Goal: Task Accomplishment & Management: Use online tool/utility

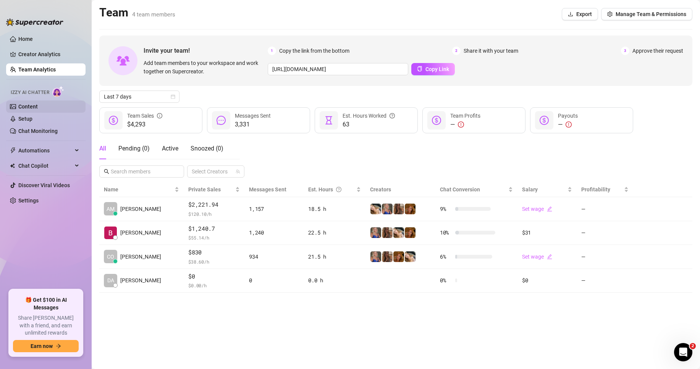
click at [36, 110] on link "Content" at bounding box center [27, 107] width 19 height 6
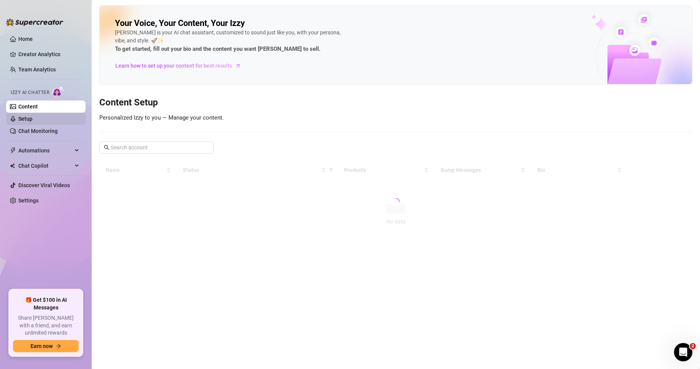
click at [32, 122] on link "Setup" at bounding box center [25, 119] width 14 height 6
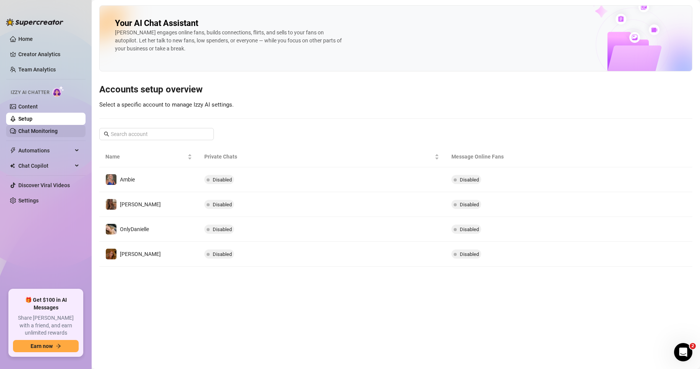
click at [58, 128] on link "Chat Monitoring" at bounding box center [37, 131] width 39 height 6
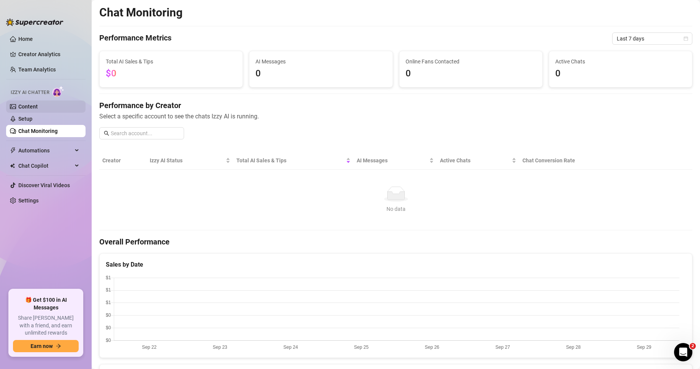
click at [38, 108] on link "Content" at bounding box center [27, 107] width 19 height 6
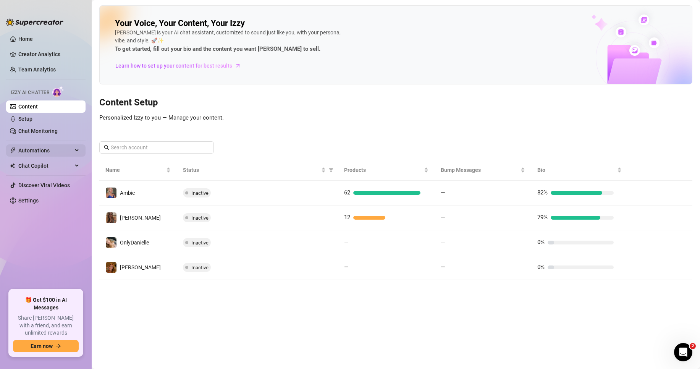
click at [70, 148] on span "Automations" at bounding box center [45, 150] width 54 height 12
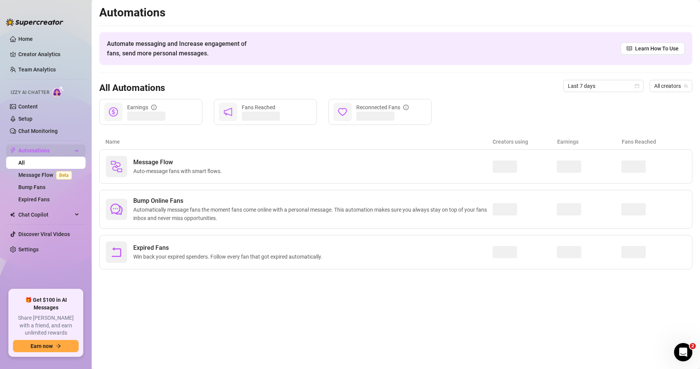
click at [70, 152] on span "Automations" at bounding box center [45, 150] width 54 height 12
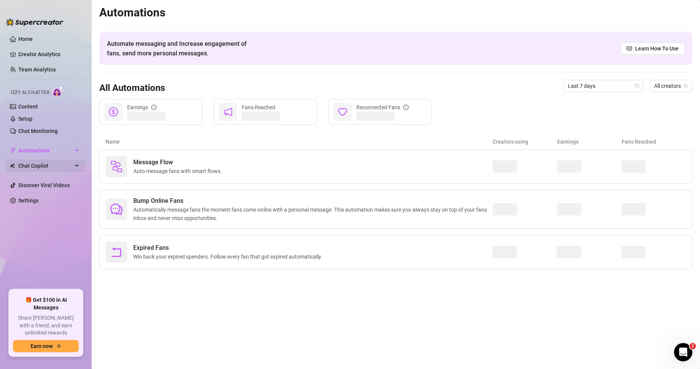
click at [64, 171] on span "Chat Copilot" at bounding box center [45, 166] width 54 height 12
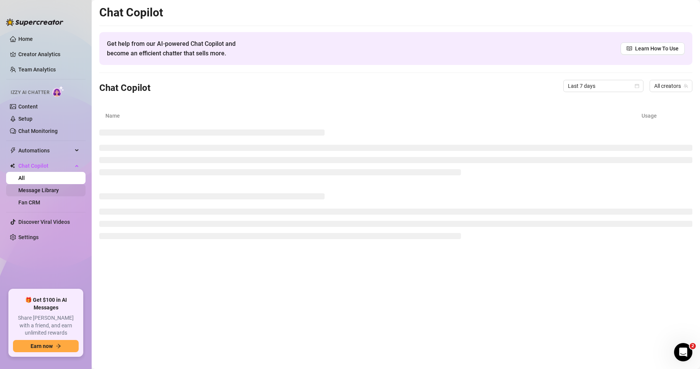
click at [56, 189] on link "Message Library" at bounding box center [38, 190] width 41 height 6
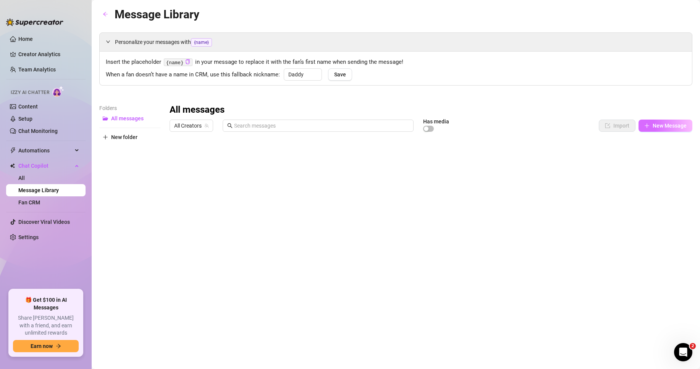
click at [669, 129] on button "New Message" at bounding box center [666, 126] width 54 height 12
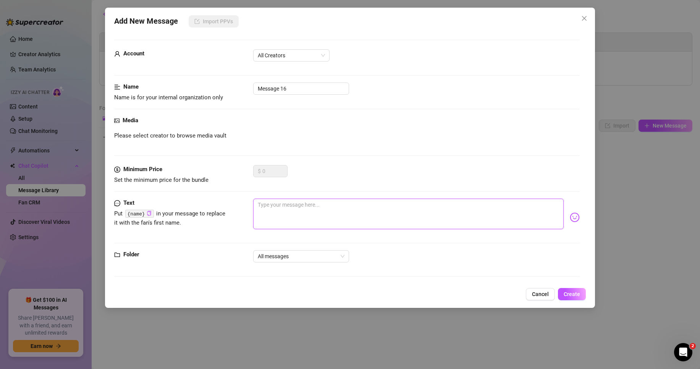
click at [300, 211] on textarea at bounding box center [408, 214] width 311 height 31
paste textarea "@moreambiebambii is my NO PPV @ambergriz is my VIP!"
type textarea "@moreambiebambii is my NO PPV @ambergriz is my VIP!"
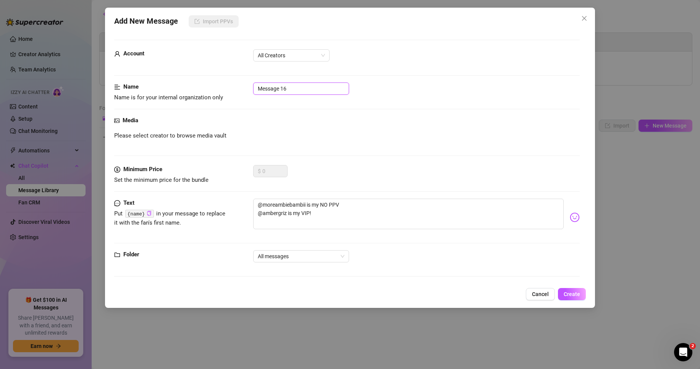
drag, startPoint x: 310, startPoint y: 91, endPoint x: 236, endPoint y: 92, distance: 74.2
click at [236, 92] on div "Name Name is for your internal organization only Message 16" at bounding box center [347, 92] width 466 height 19
type input "Other Accounts"
click at [344, 129] on div "Media Please select creator to browse media vault" at bounding box center [347, 140] width 466 height 49
click at [576, 294] on span "Create" at bounding box center [572, 294] width 16 height 6
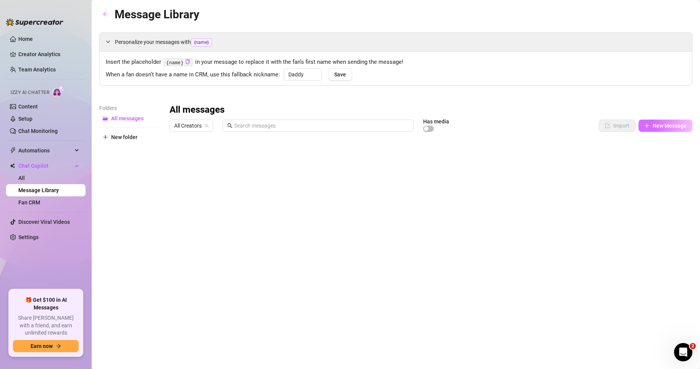
click at [662, 125] on span "New Message" at bounding box center [670, 126] width 34 height 6
type textarea "Type your message here..."
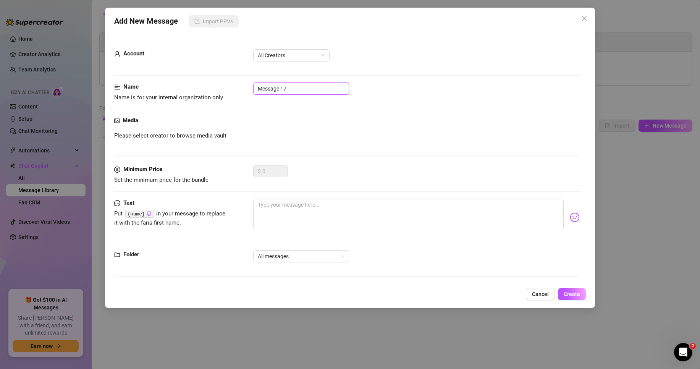
drag, startPoint x: 304, startPoint y: 91, endPoint x: 235, endPoint y: 94, distance: 68.9
click at [237, 94] on div "Name Name is for your internal organization only Message 17" at bounding box center [347, 92] width 466 height 19
type input "Footjob"
click at [310, 210] on textarea at bounding box center [408, 214] width 311 height 31
type textarea "Y"
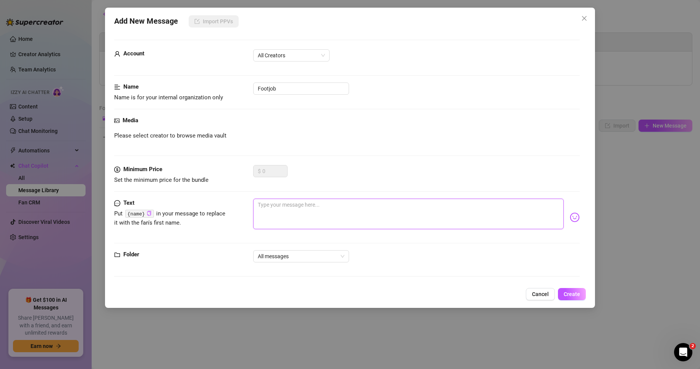
type textarea "Y"
type textarea "Ye"
type textarea "Yes"
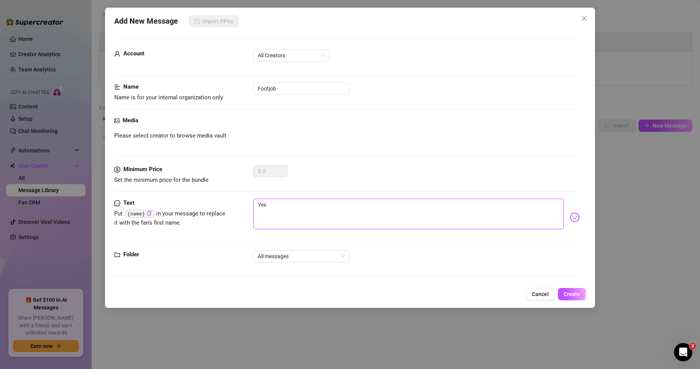
type textarea "Ye"
type textarea "Y"
type textarea "Type your message here..."
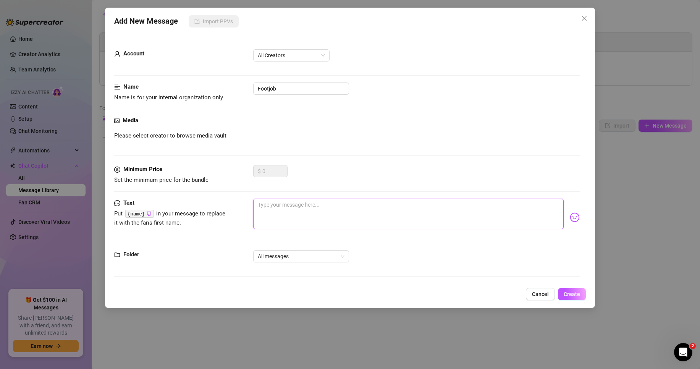
type textarea "H"
type textarea "He"
type textarea "Her"
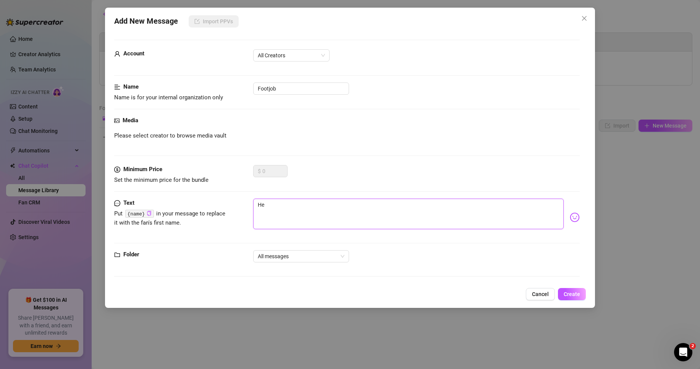
type textarea "Her"
type textarea "Here"
type textarea "Here'"
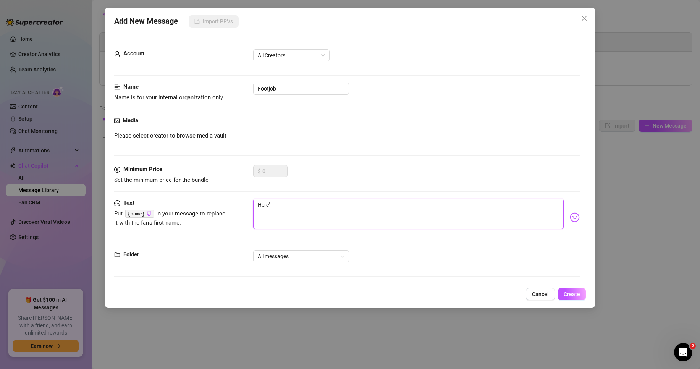
type textarea "Here's"
type textarea "Here's a"
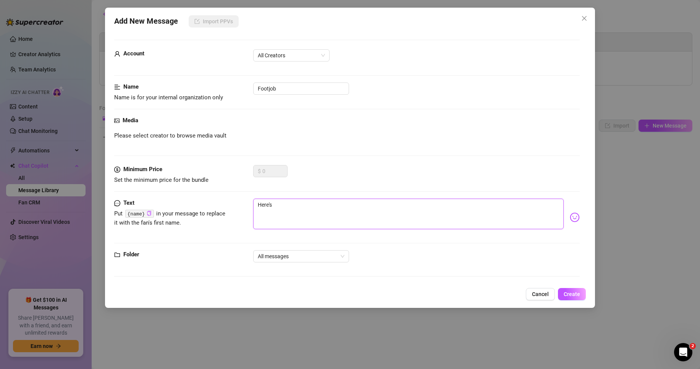
type textarea "Here's a"
type textarea "Here's a f"
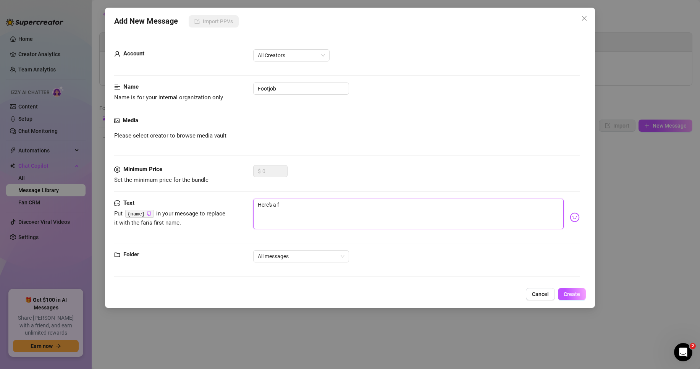
type textarea "Here's a fo"
type textarea "Here's a foo"
type textarea "Here's a foot"
type textarea "Here's a footj"
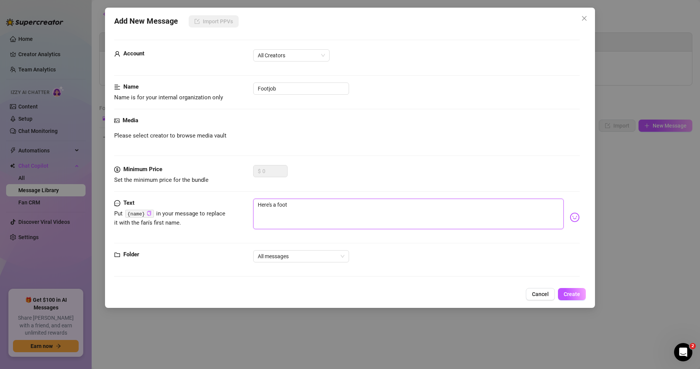
type textarea "Here's a footj"
type textarea "Here's a footjo"
type textarea "Here's a footjob"
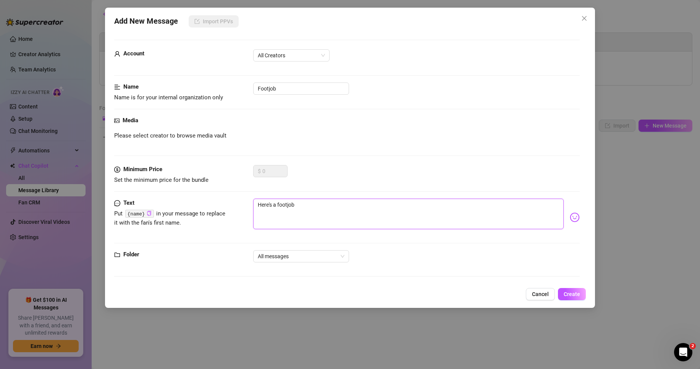
type textarea "Here's a footjob"
type textarea "Here's a footjob v"
type textarea "Here's a footjob vi"
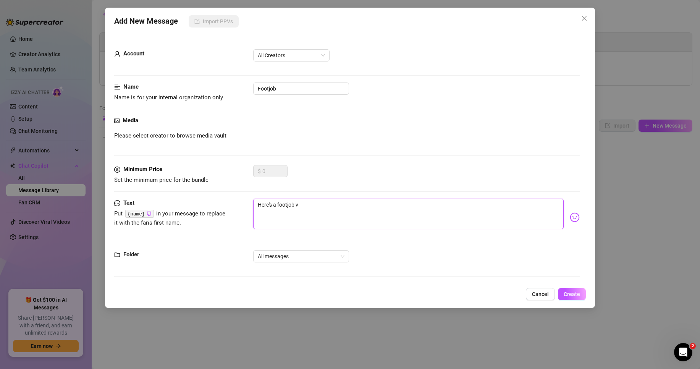
type textarea "Here's a footjob vi"
type textarea "Here's a footjob vid"
type textarea "Here's a footjob vide"
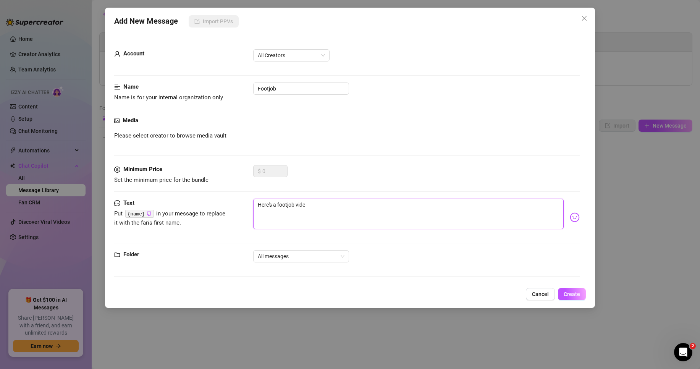
type textarea "Here's a footjob video"
type textarea "Here's a footjob video b"
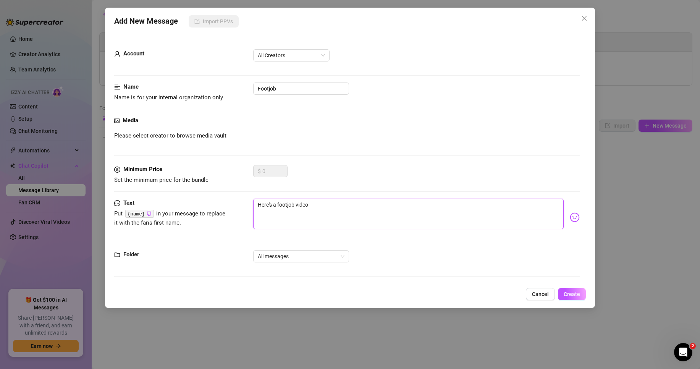
type textarea "Here's a footjob video b"
type textarea "Here's a footjob video ba"
type textarea "Here's a footjob video bab"
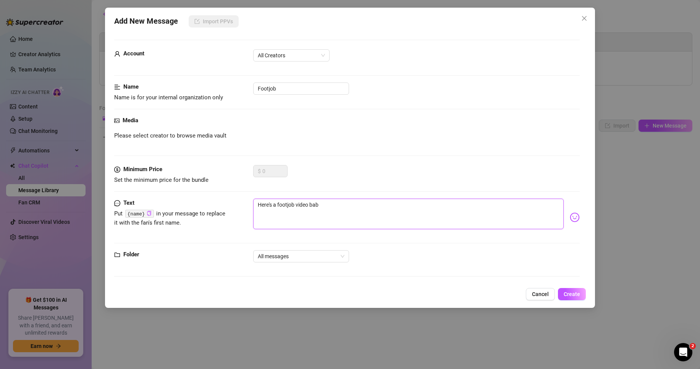
type textarea "Here's a footjob video baby"
type textarea "Here's a footjob video baby!"
click at [286, 55] on span "All Creators" at bounding box center [291, 55] width 67 height 11
type textarea "Here's a footjob video baby!"
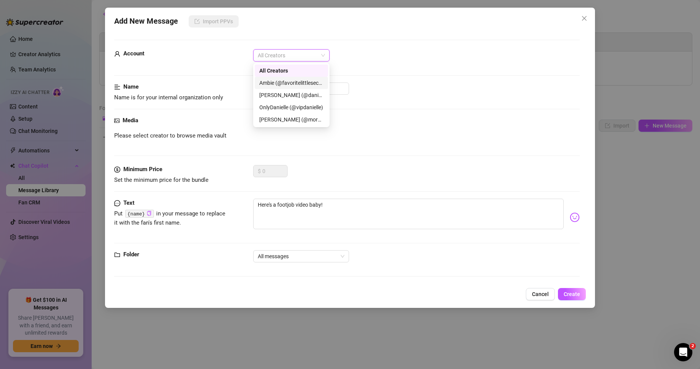
click at [292, 79] on div "Ambie (@favoritelittlesecret)" at bounding box center [291, 83] width 64 height 8
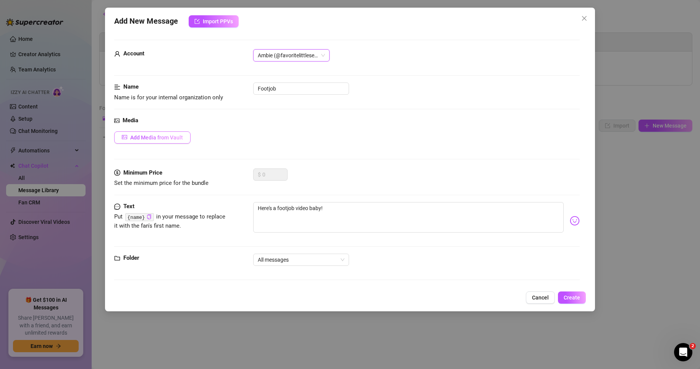
click at [161, 136] on span "Add Media from Vault" at bounding box center [156, 138] width 53 height 6
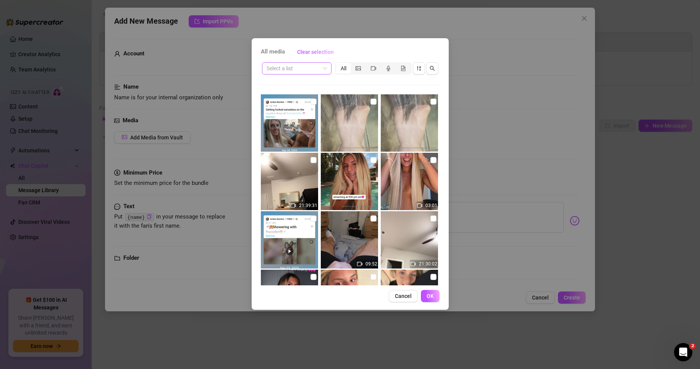
click at [303, 70] on input "search" at bounding box center [294, 68] width 54 height 11
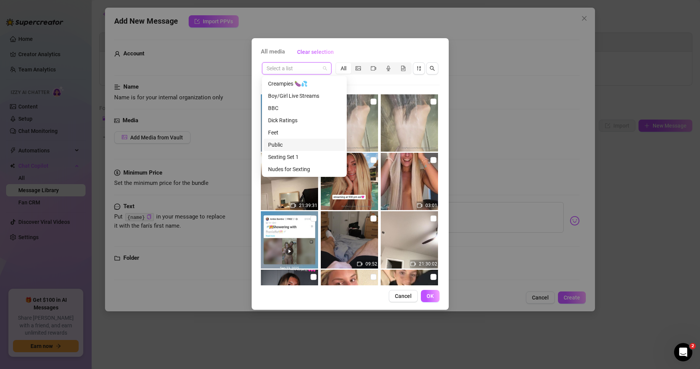
scroll to position [185, 0]
click at [296, 163] on div "footjob" at bounding box center [305, 168] width 82 height 12
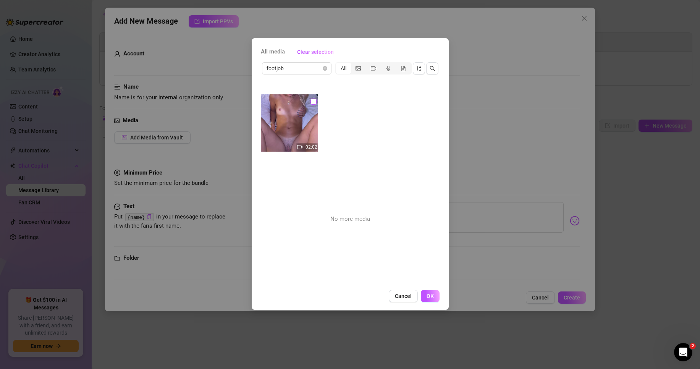
click at [312, 103] on input "checkbox" at bounding box center [314, 102] width 6 height 6
checkbox input "true"
click at [436, 295] on button "OK" at bounding box center [430, 296] width 19 height 12
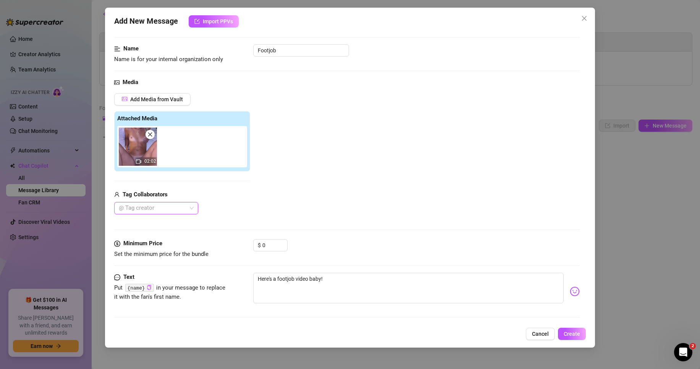
scroll to position [73, 0]
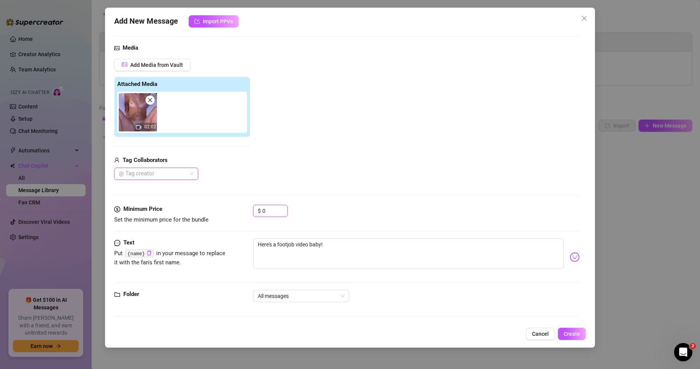
drag, startPoint x: 278, startPoint y: 212, endPoint x: 253, endPoint y: 215, distance: 25.4
click at [253, 215] on div "$ 0" at bounding box center [270, 211] width 34 height 12
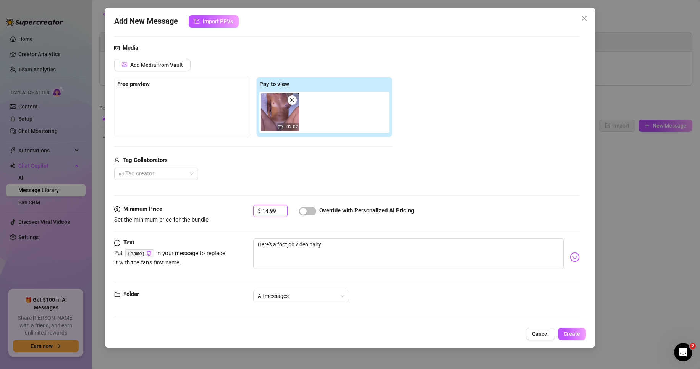
type input "14.99"
click at [362, 162] on div "Tag Collaborators" at bounding box center [253, 160] width 278 height 9
click at [576, 334] on span "Create" at bounding box center [572, 334] width 16 height 6
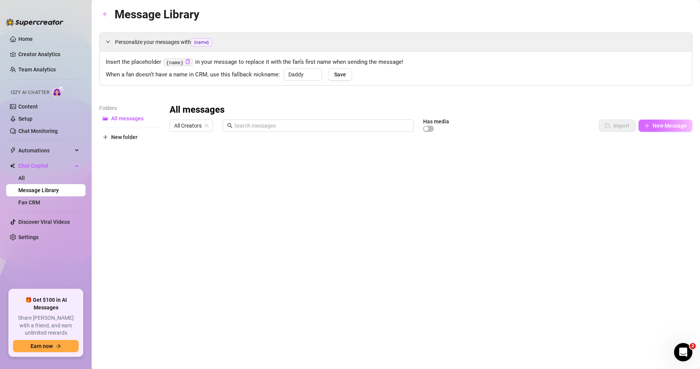
click at [656, 125] on span "New Message" at bounding box center [670, 126] width 34 height 6
type textarea "Type your message here..."
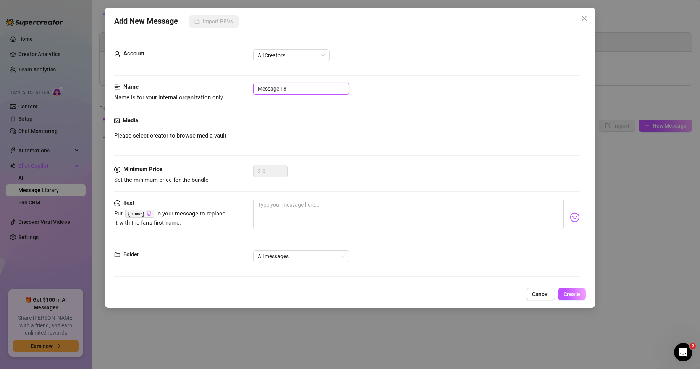
drag, startPoint x: 301, startPoint y: 86, endPoint x: 254, endPoint y: 84, distance: 47.0
click at [256, 84] on input "Message 18" at bounding box center [301, 89] width 96 height 12
type input "Threesome"
click at [295, 210] on textarea at bounding box center [408, 214] width 311 height 31
type textarea "I"
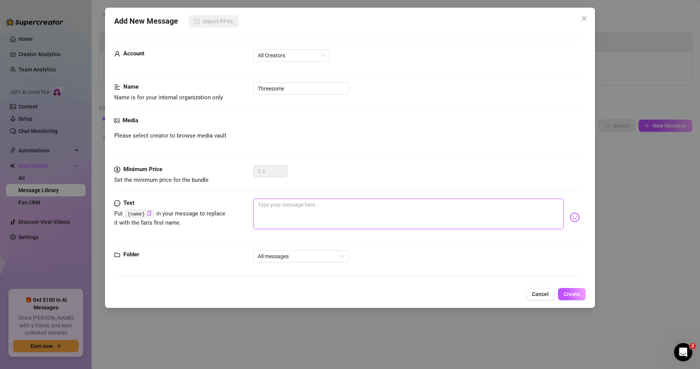
type textarea "I"
type textarea "I d"
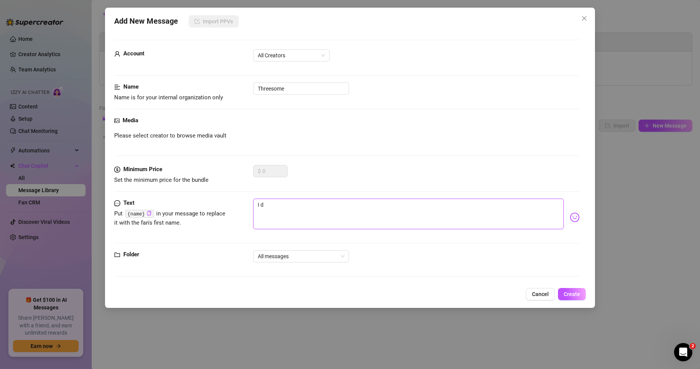
type textarea "I do"
type textarea "I do h"
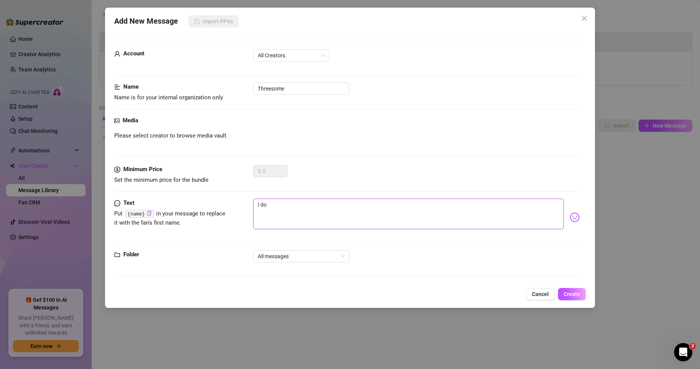
type textarea "I do h"
type textarea "I do ha"
type textarea "I do hav"
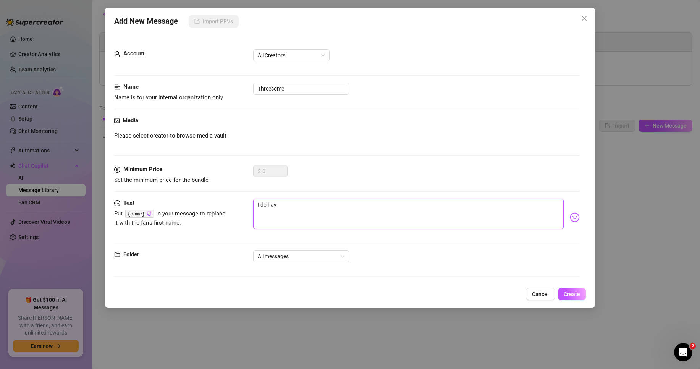
type textarea "I do have"
type textarea "I do have a"
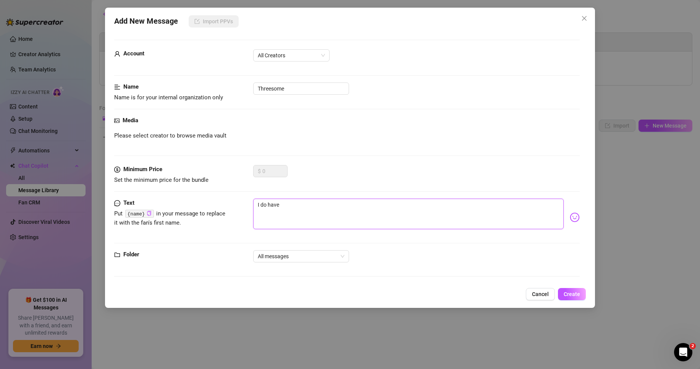
type textarea "I do have a"
type textarea "I do have a t"
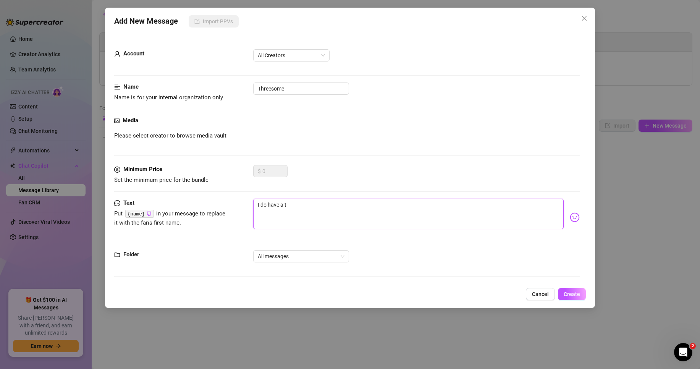
type textarea "I do have a th"
type textarea "I do have a thr"
type textarea "I do have a thre"
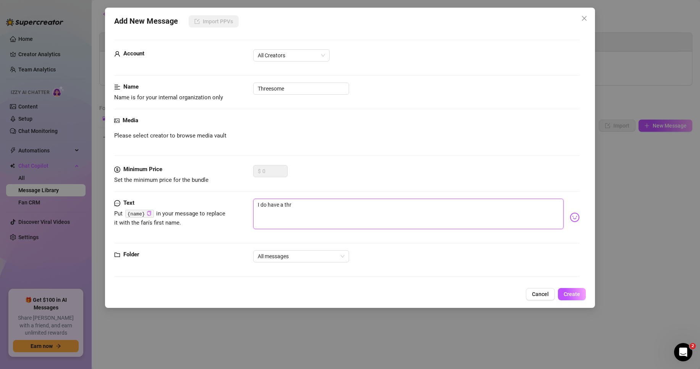
type textarea "I do have a thre"
type textarea "I do have a three"
type textarea "I do have a threes"
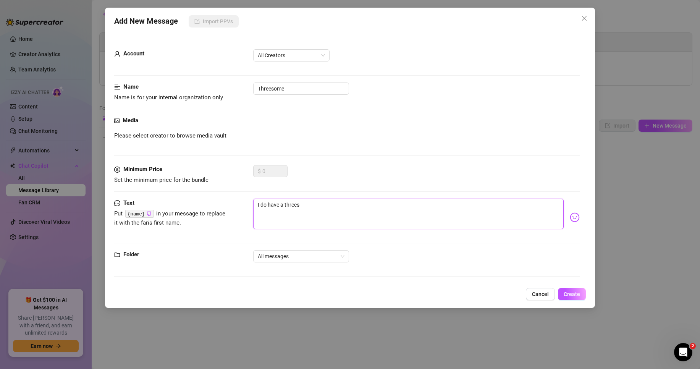
type textarea "I do have a threeso"
type textarea "I do have a threesom"
type textarea "I do have a threesome"
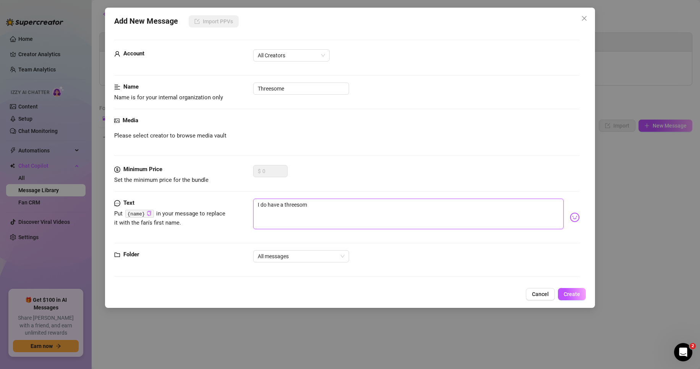
type textarea "I do have a threesome"
type textarea "I do have a threesome v"
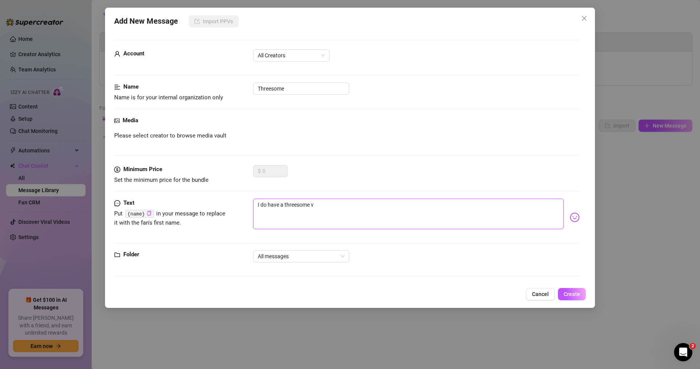
type textarea "I do have a threesome vi"
type textarea "I do have a threesome vid"
type textarea "I do have a threesome vide"
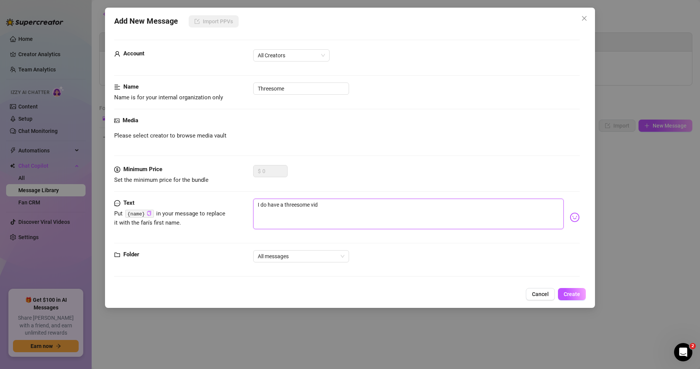
type textarea "I do have a threesome vide"
type textarea "I do have a threesome video"
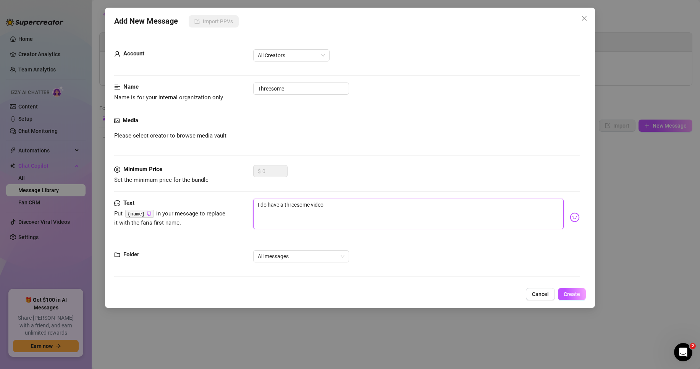
type textarea "I do have a threesome video"
type textarea "I do have a threesome vide"
type textarea "I do have a threesome vid"
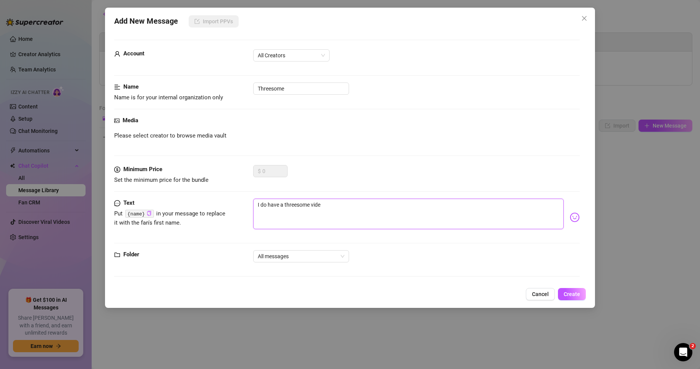
type textarea "I do have a threesome vid"
type textarea "I do have a threesome vi"
type textarea "I do have a threesome v"
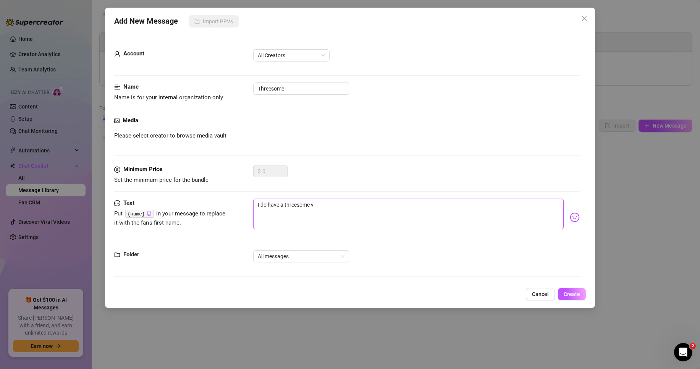
type textarea "I do have a threesome"
type textarea "I do have a threesom"
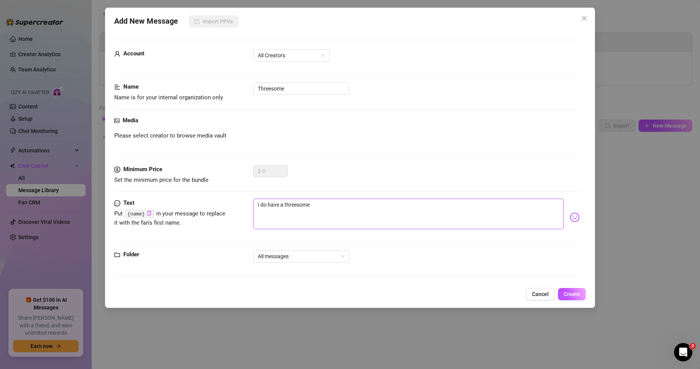
type textarea "I do have a threesom"
type textarea "I do have a threeso"
type textarea "I do have a threes"
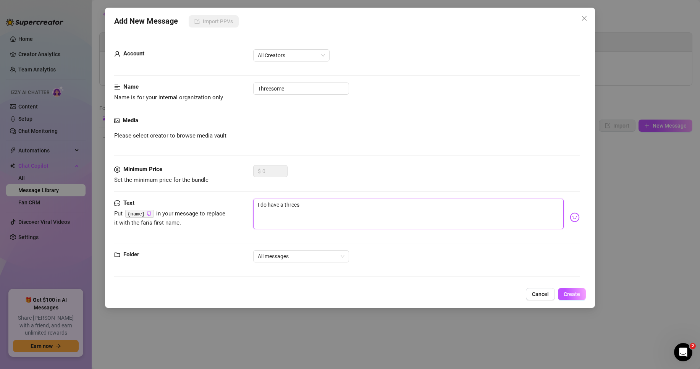
type textarea "I do have a three"
type textarea "I do have a thre"
type textarea "I do have a thr"
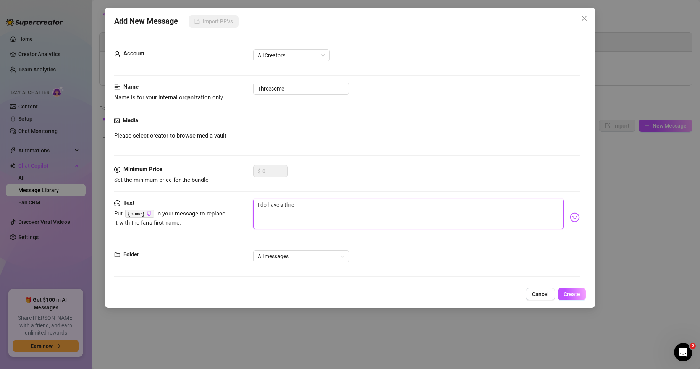
type textarea "I do have a thr"
type textarea "I do have a th"
type textarea "I do have a t"
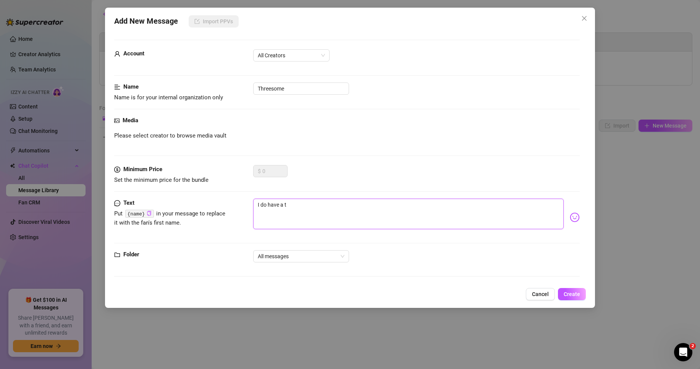
type textarea "I do have a"
type textarea "I do have"
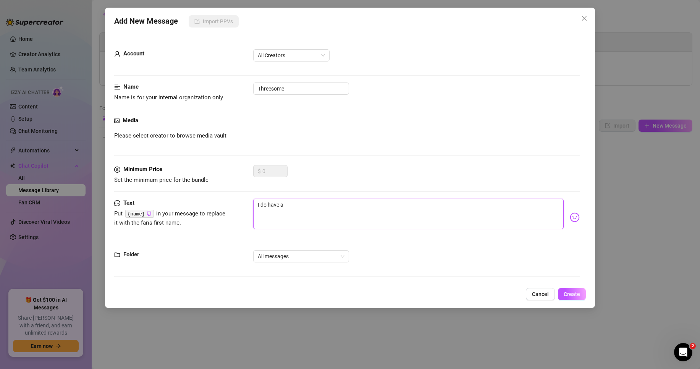
type textarea "I do have"
type textarea "I do hav"
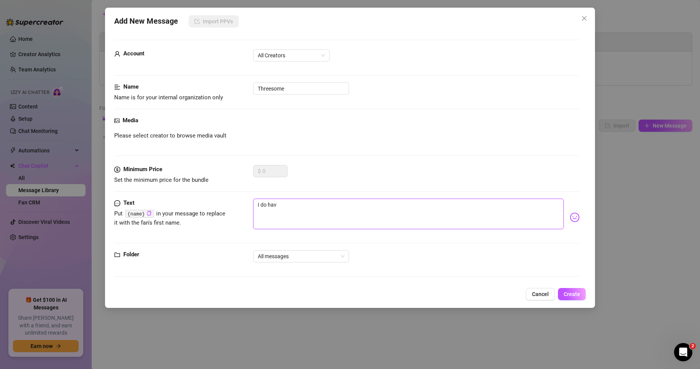
type textarea "I do ha"
type textarea "I do h"
type textarea "I do"
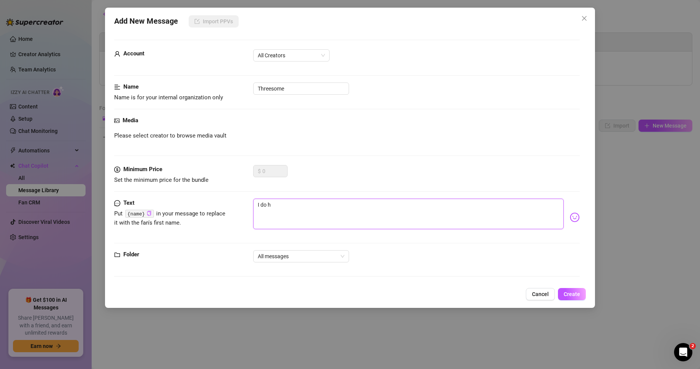
type textarea "I do"
type textarea "I d"
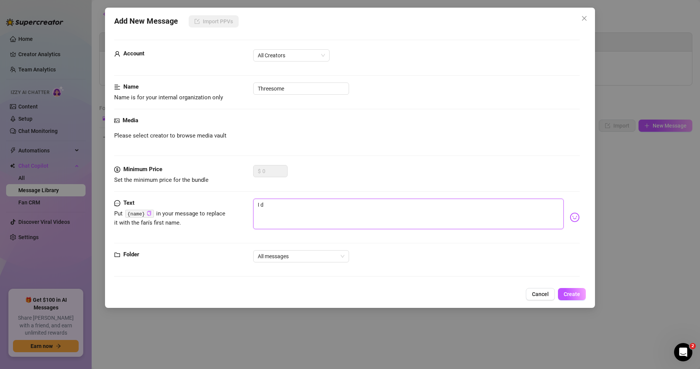
type textarea "I"
type textarea "Type your message here..."
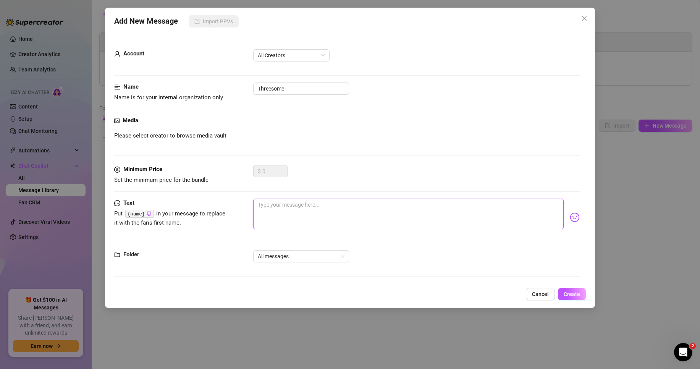
type textarea "H"
type textarea "He"
type textarea "Her"
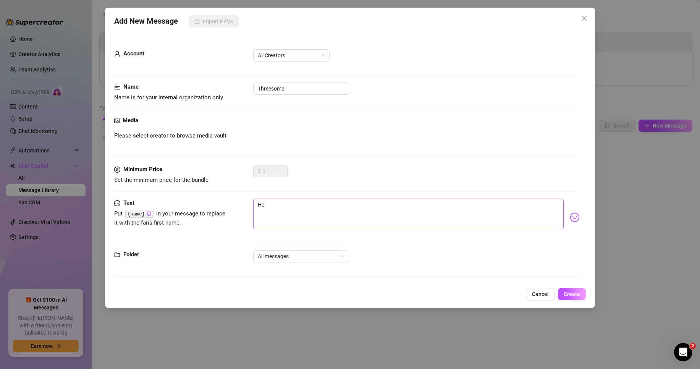
type textarea "Her"
type textarea "Here"
type textarea "Here'"
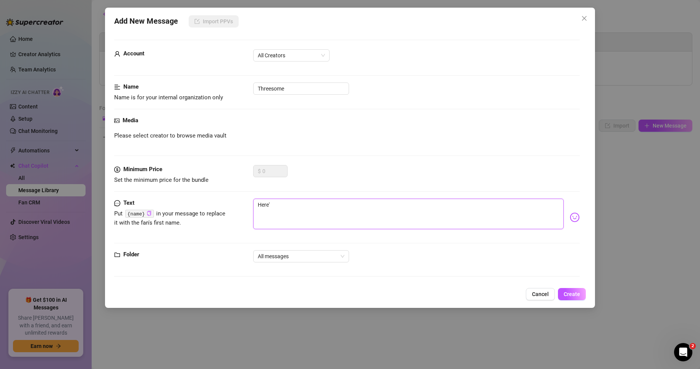
type textarea "Here's"
click at [280, 55] on span "All Creators" at bounding box center [291, 55] width 67 height 11
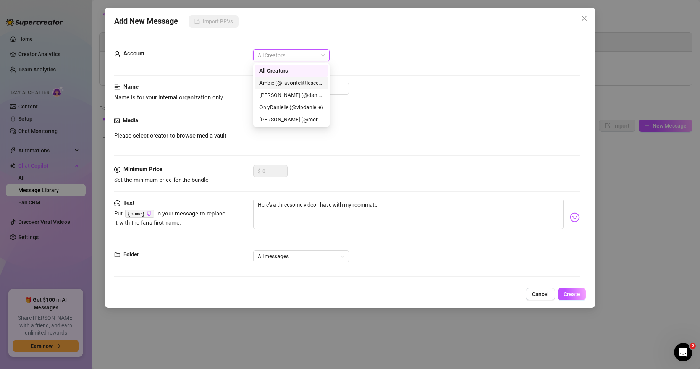
click at [279, 80] on div "Ambie (@favoritelittlesecret)" at bounding box center [291, 83] width 64 height 8
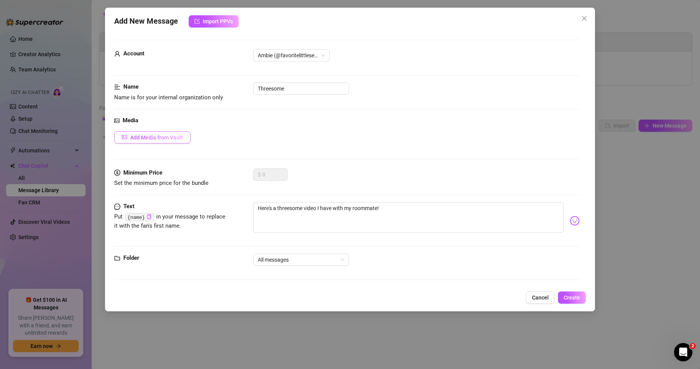
click at [169, 143] on button "Add Media from Vault" at bounding box center [152, 137] width 76 height 12
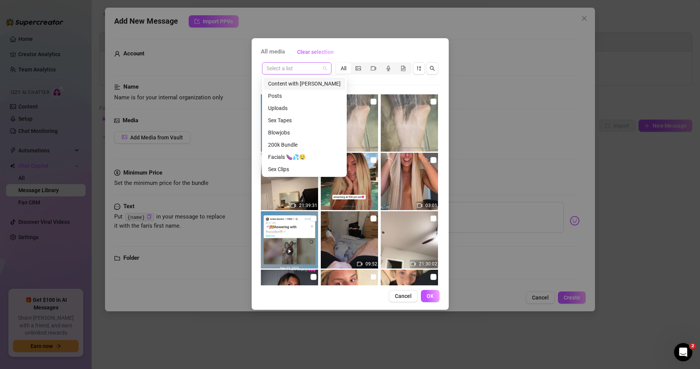
click at [312, 68] on input "search" at bounding box center [294, 68] width 54 height 11
click at [306, 91] on div "Posts" at bounding box center [305, 96] width 82 height 12
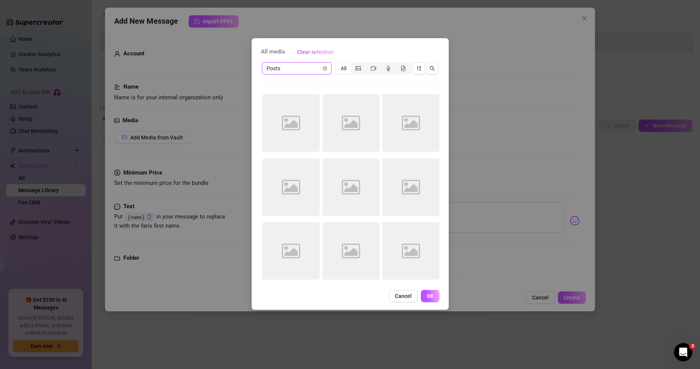
click at [308, 84] on div "Posts Posts All Image placeholder Image placeholder Image placeholder Image pla…" at bounding box center [350, 173] width 179 height 224
click at [297, 69] on span "Posts" at bounding box center [297, 68] width 60 height 11
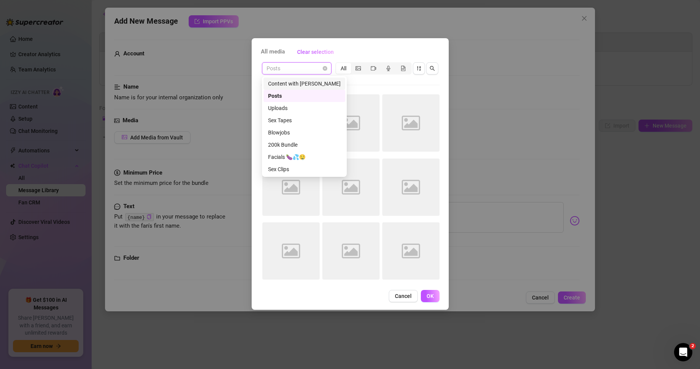
click at [297, 85] on div "Content with [PERSON_NAME]" at bounding box center [304, 83] width 73 height 8
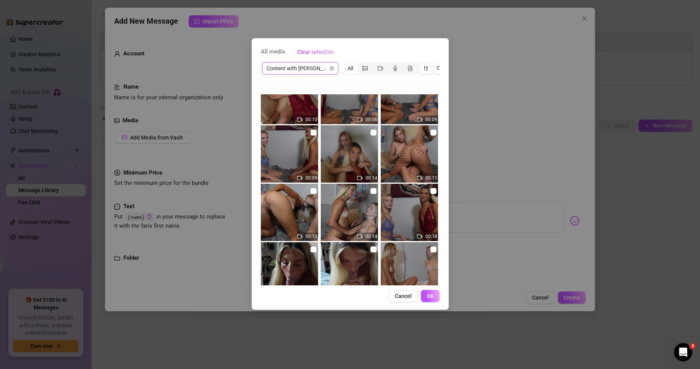
scroll to position [0, 0]
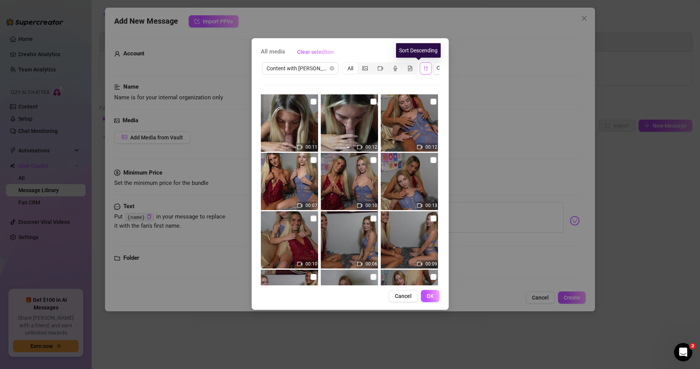
click at [423, 68] on button "button" at bounding box center [426, 68] width 12 height 12
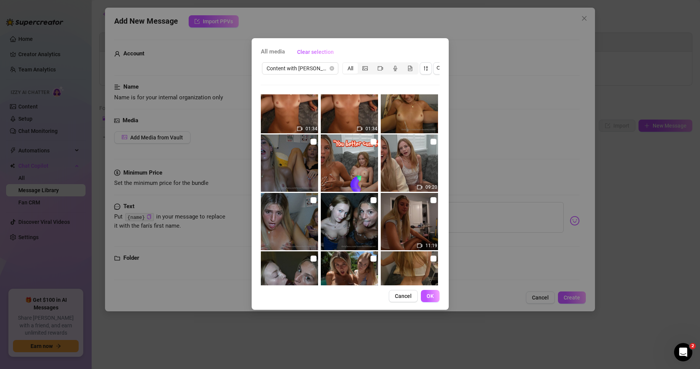
scroll to position [1615, 0]
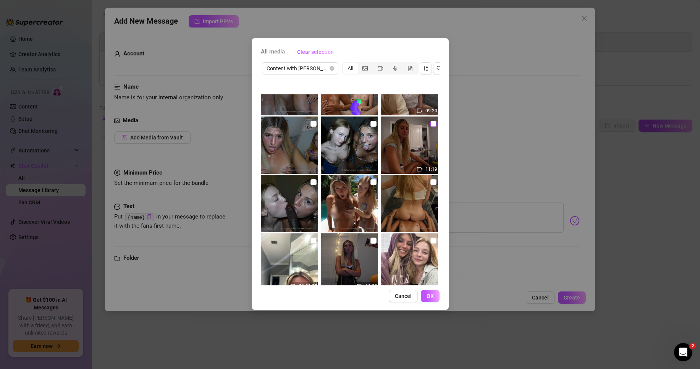
click at [431, 124] on input "checkbox" at bounding box center [434, 124] width 6 height 6
click at [311, 122] on input "checkbox" at bounding box center [314, 124] width 6 height 6
click at [432, 296] on span "OK" at bounding box center [430, 296] width 7 height 6
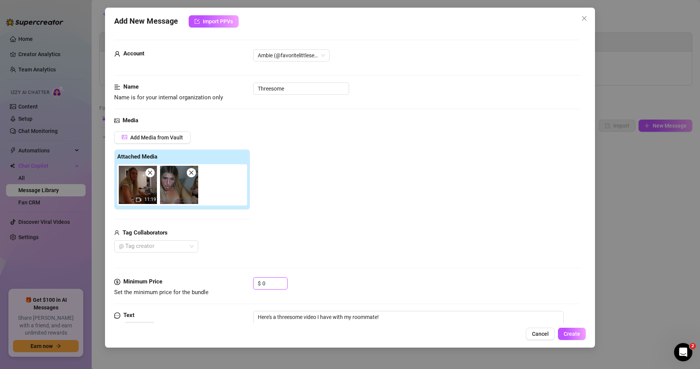
drag, startPoint x: 274, startPoint y: 285, endPoint x: 247, endPoint y: 287, distance: 26.8
click at [247, 287] on div "Minimum Price Set the minimum price for the bundle $ 0" at bounding box center [347, 286] width 466 height 19
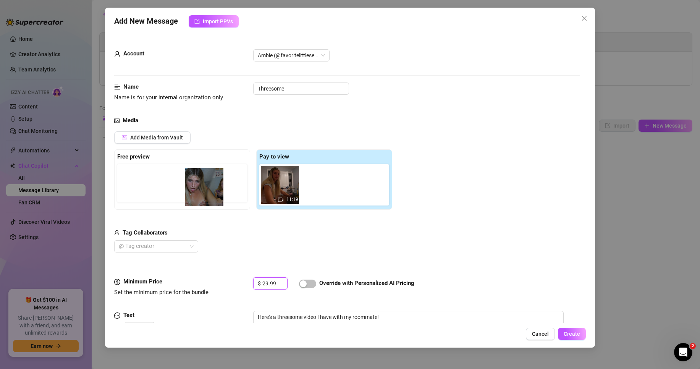
drag, startPoint x: 280, startPoint y: 189, endPoint x: 183, endPoint y: 190, distance: 96.7
click at [183, 190] on div "Free preview Pay to view 11:19" at bounding box center [253, 179] width 278 height 60
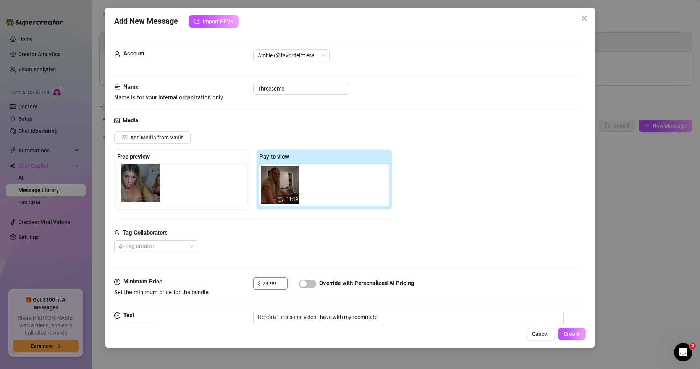
drag, startPoint x: 323, startPoint y: 185, endPoint x: 134, endPoint y: 184, distance: 189.2
click at [134, 184] on div "Free preview Pay to view 11:19" at bounding box center [253, 179] width 278 height 60
click at [276, 123] on div "Media" at bounding box center [347, 120] width 466 height 9
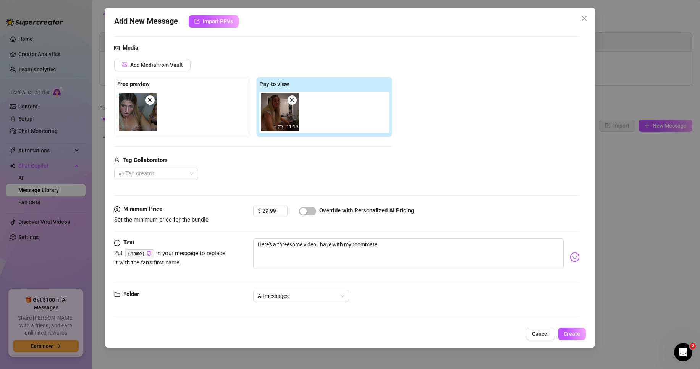
scroll to position [0, 0]
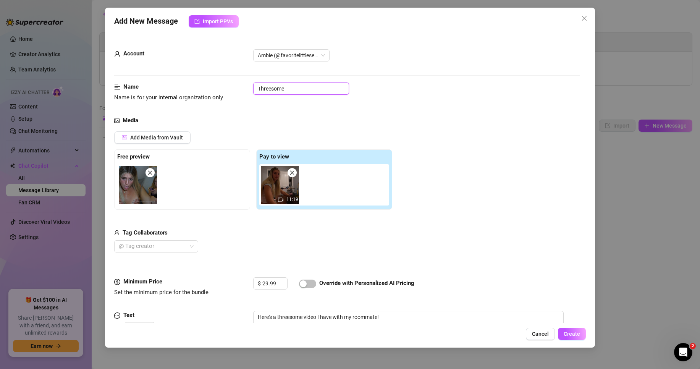
click at [306, 91] on input "Threesome" at bounding box center [301, 89] width 96 height 12
click at [445, 180] on div "Add Media from Vault Free preview Pay to view 11:19 Tag Collaborators @ Tag cre…" at bounding box center [347, 192] width 466 height 122
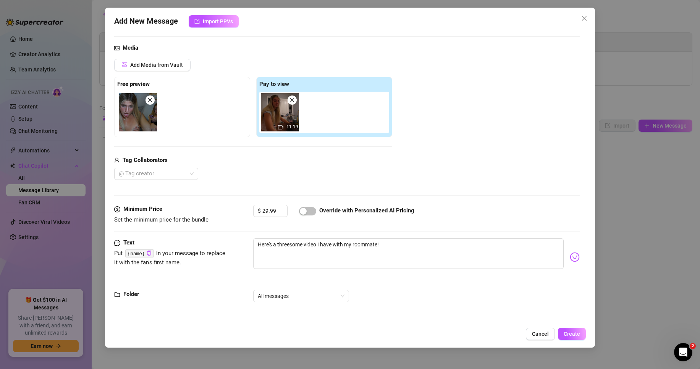
click at [570, 254] on img at bounding box center [575, 257] width 10 height 10
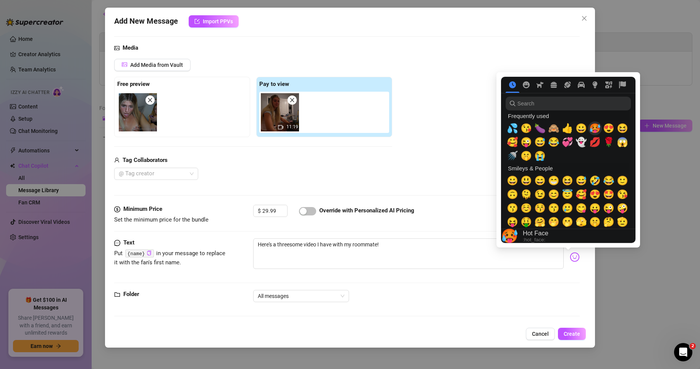
click at [597, 131] on span "🥵" at bounding box center [595, 128] width 11 height 11
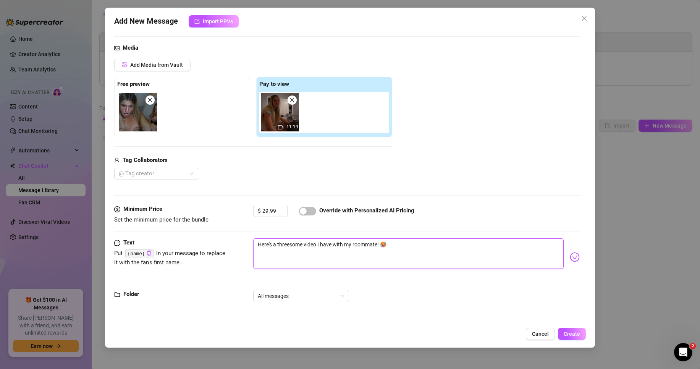
click at [438, 242] on textarea "Here's a threesome video I have with my roommate! 🥵" at bounding box center [408, 253] width 311 height 31
click at [569, 334] on span "Create" at bounding box center [572, 334] width 16 height 6
